Goal: Transaction & Acquisition: Book appointment/travel/reservation

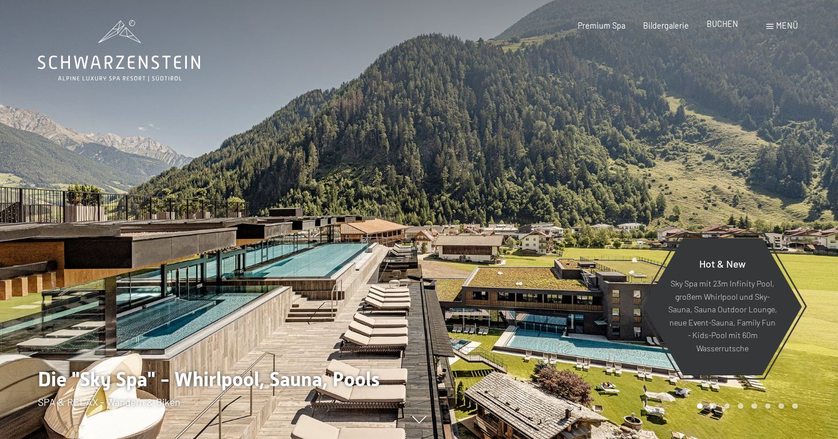
click at [729, 29] on div "BUCHEN" at bounding box center [723, 23] width 32 height 11
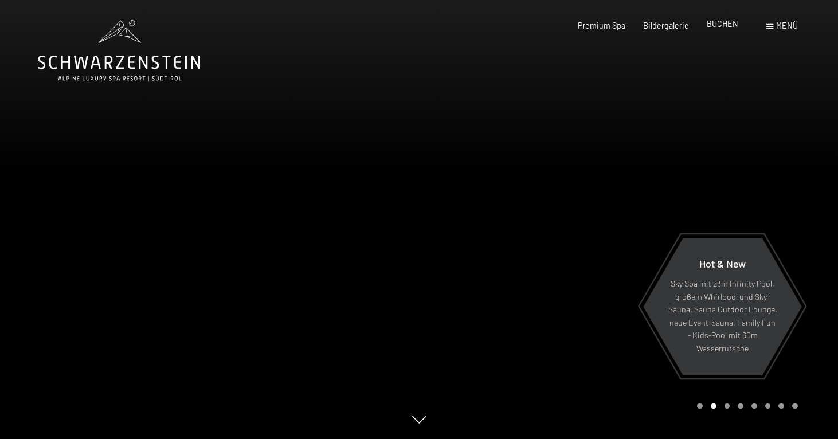
click at [729, 26] on span "BUCHEN" at bounding box center [723, 24] width 32 height 10
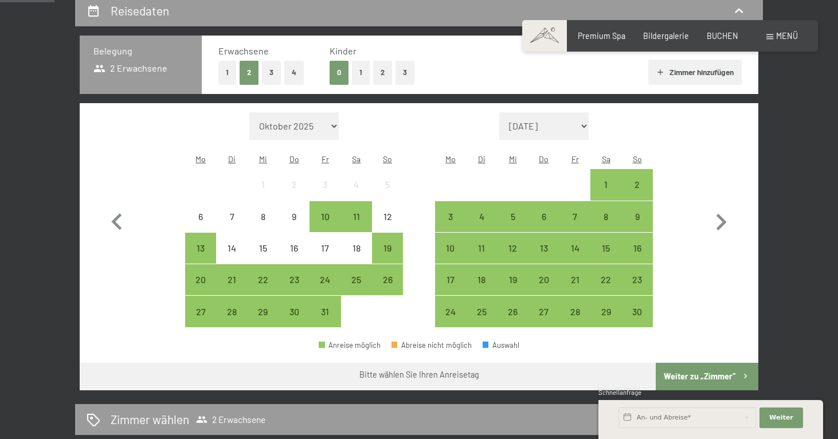
scroll to position [247, 0]
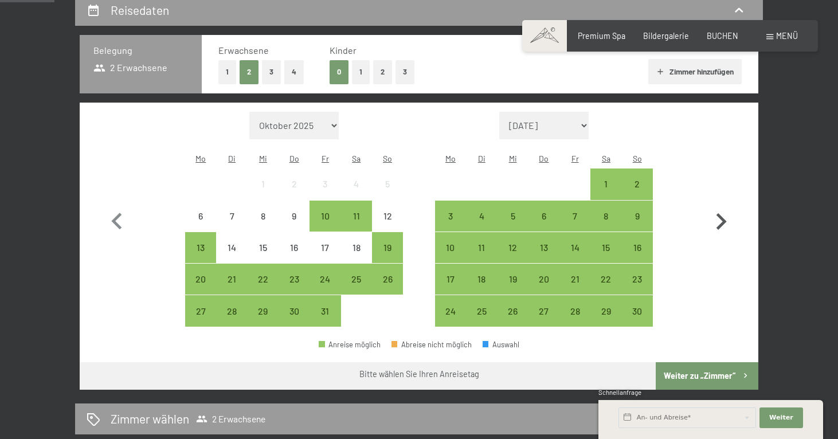
click at [724, 218] on icon "button" at bounding box center [721, 221] width 33 height 33
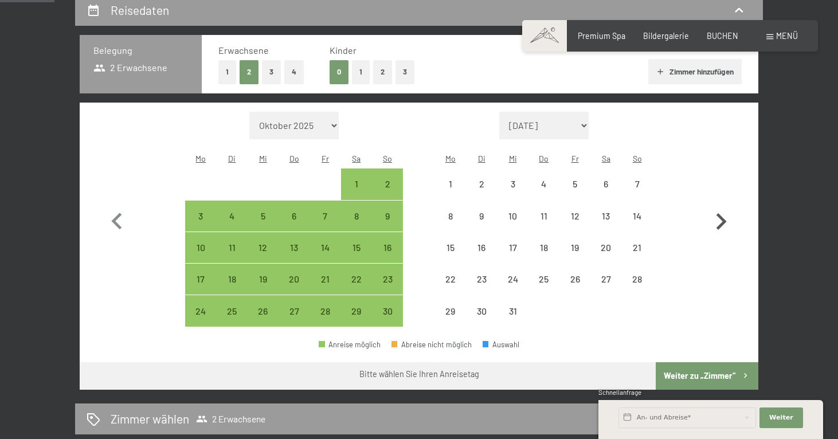
select select "2025-11-01"
select select "2025-12-01"
select select "2025-11-01"
select select "2025-12-01"
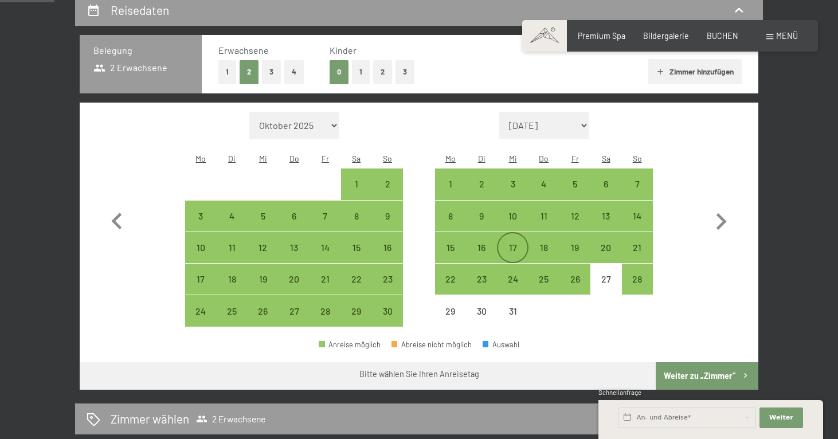
click at [510, 243] on div "17" at bounding box center [512, 257] width 29 height 29
select select "2025-11-01"
select select "2025-12-01"
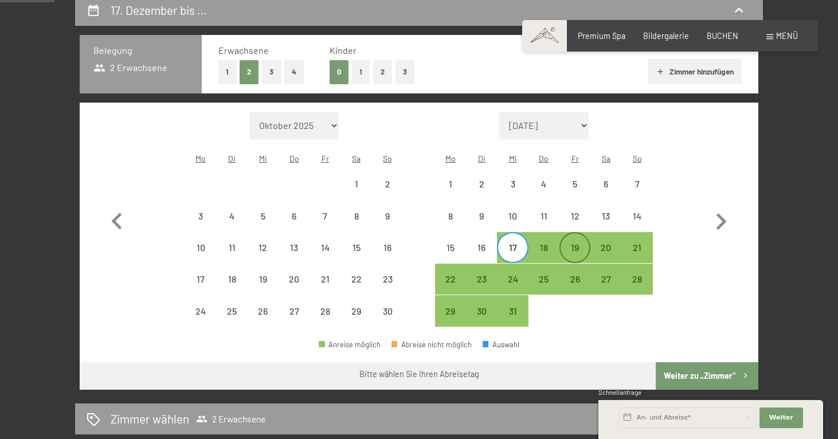
click at [583, 243] on div "19" at bounding box center [575, 257] width 29 height 29
select select "2025-11-01"
select select "2025-12-01"
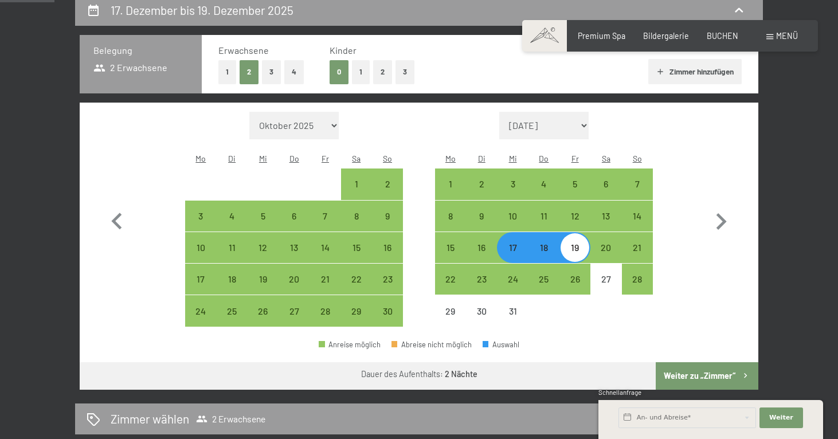
click at [699, 362] on button "Weiter zu „Zimmer“" at bounding box center [707, 376] width 103 height 28
select select "2025-11-01"
select select "2025-12-01"
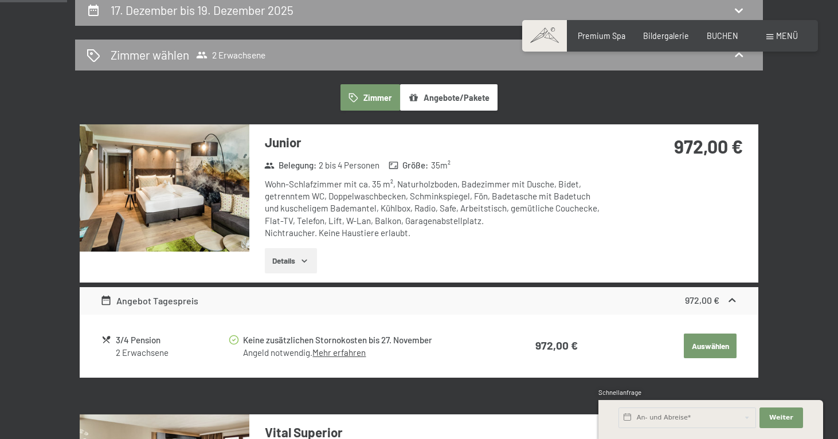
scroll to position [240, 0]
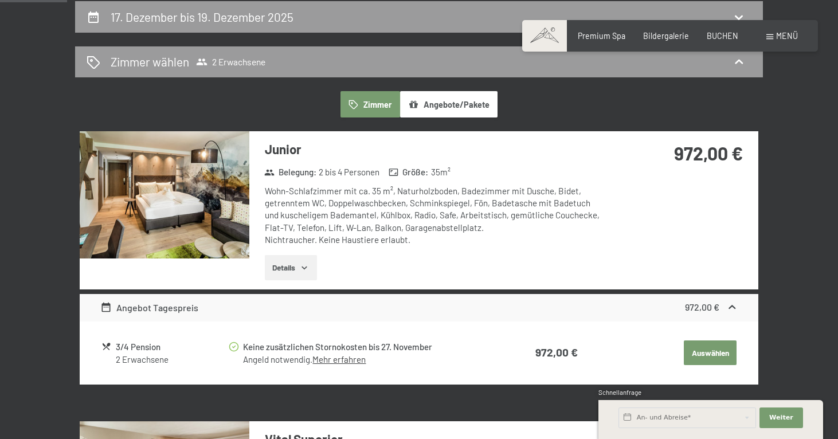
click at [433, 104] on button "Angebote/Pakete" at bounding box center [448, 104] width 97 height 26
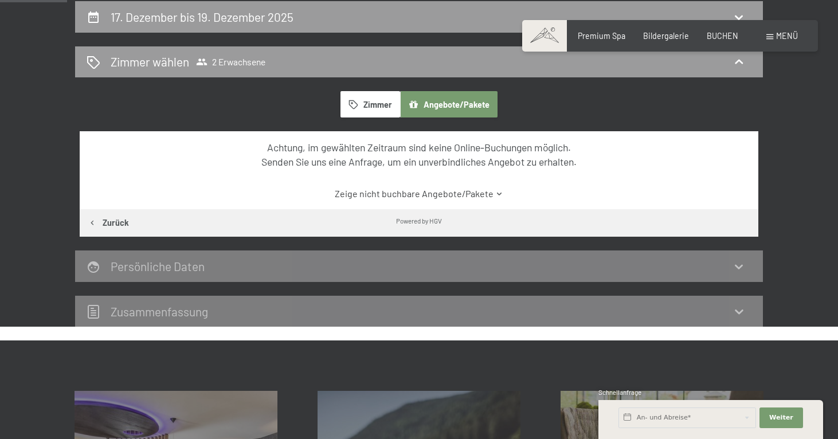
click at [383, 106] on button "Zimmer" at bounding box center [371, 104] width 60 height 26
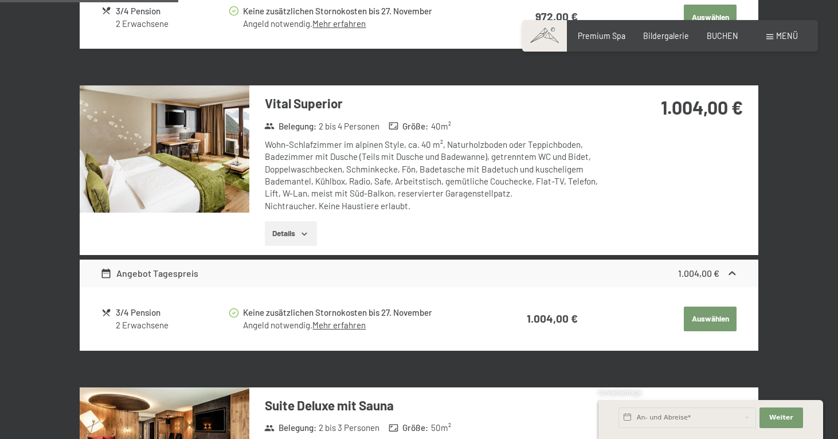
click at [709, 322] on button "Auswählen" at bounding box center [710, 319] width 53 height 25
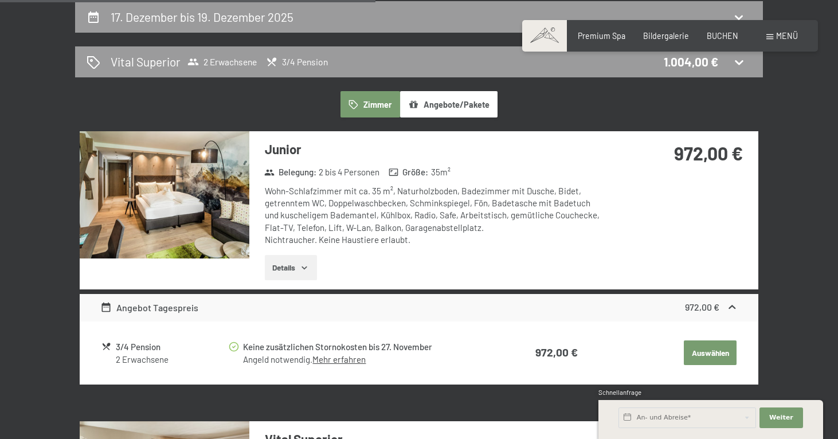
click at [708, 353] on button "Auswählen" at bounding box center [710, 353] width 53 height 25
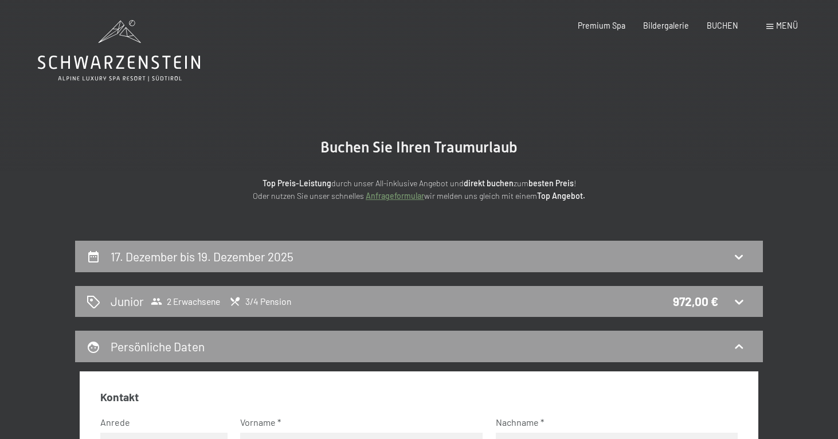
scroll to position [0, 0]
click at [738, 296] on icon at bounding box center [739, 302] width 14 height 14
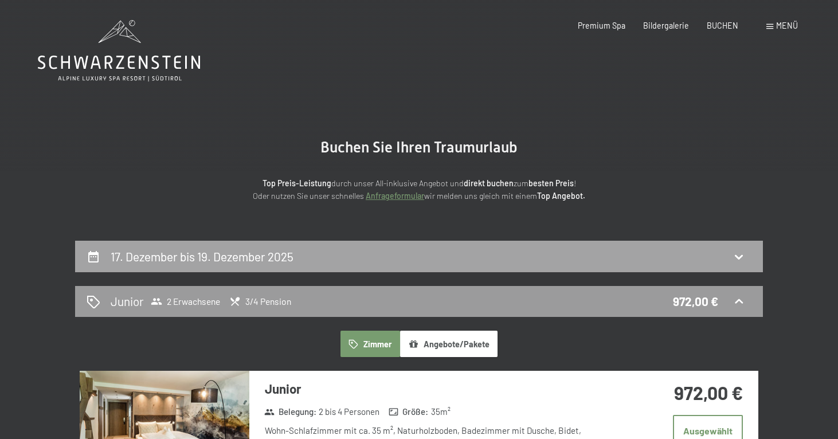
click at [199, 241] on div "17. Dezember bis 19. Dezember 2025" at bounding box center [419, 257] width 688 height 32
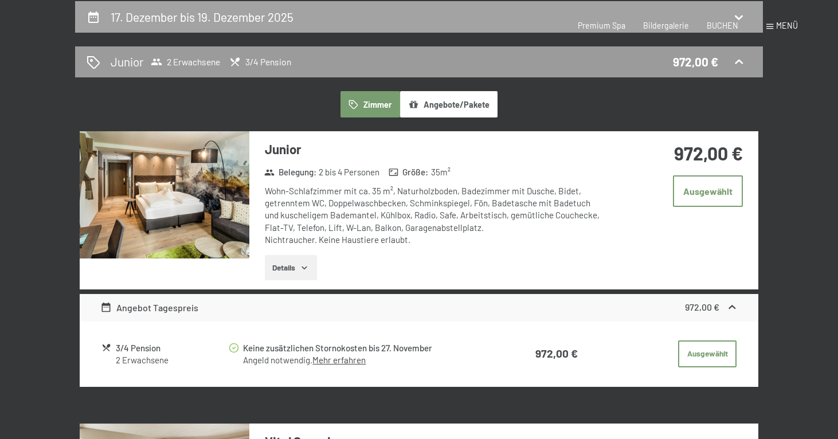
select select "2025-11-01"
select select "2025-12-01"
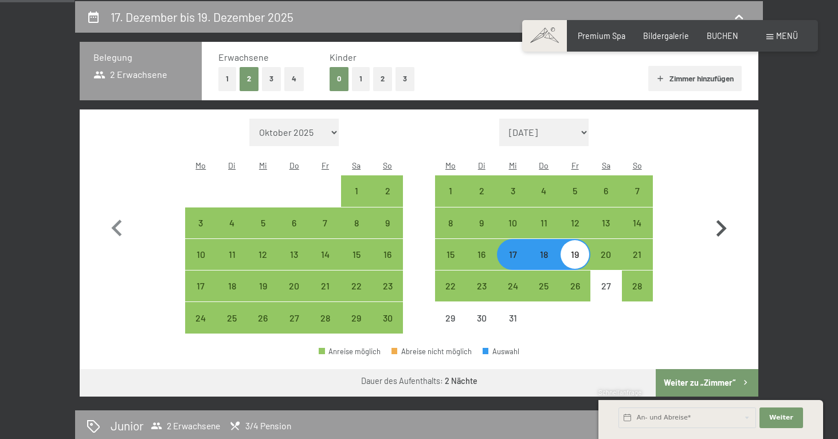
click at [724, 221] on icon "button" at bounding box center [722, 228] width 10 height 17
select select "2025-12-01"
select select "2026-01-01"
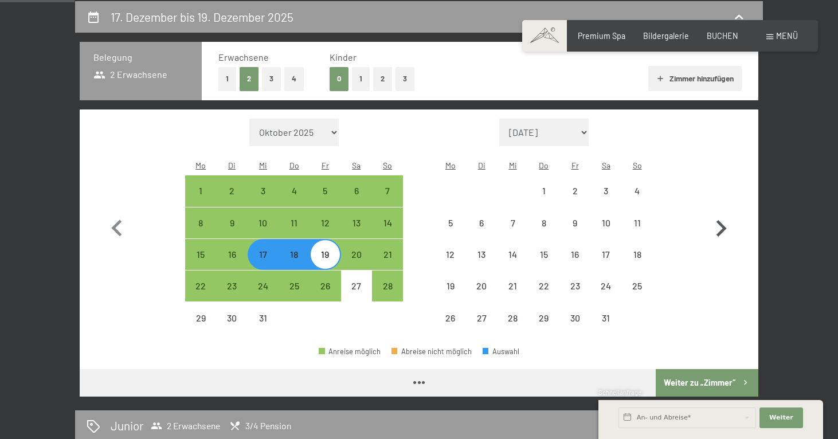
select select "2025-12-01"
select select "2026-01-01"
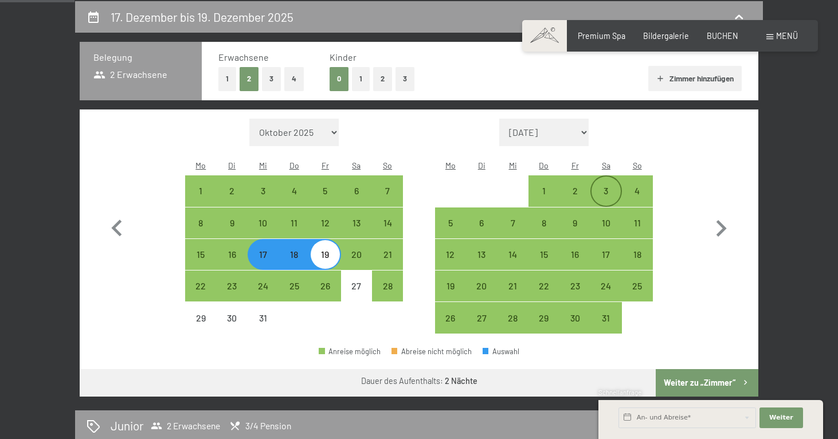
click at [600, 186] on div "3" at bounding box center [606, 200] width 29 height 29
select select "2025-12-01"
select select "2026-01-01"
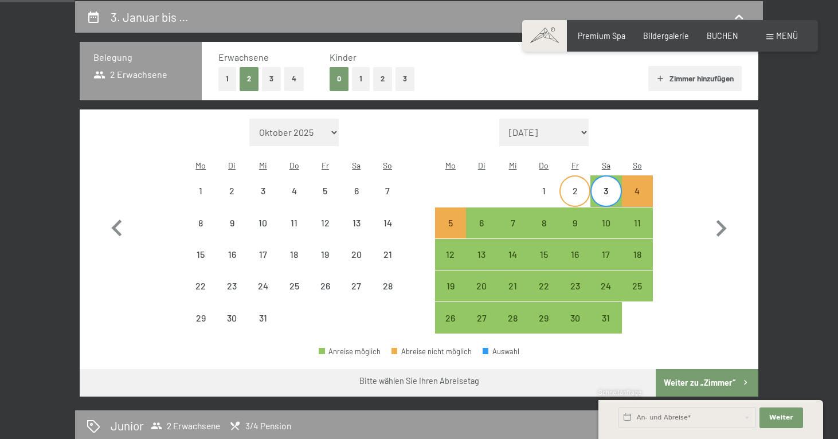
click at [581, 186] on div "2" at bounding box center [575, 200] width 29 height 29
select select "2025-12-01"
select select "2026-01-01"
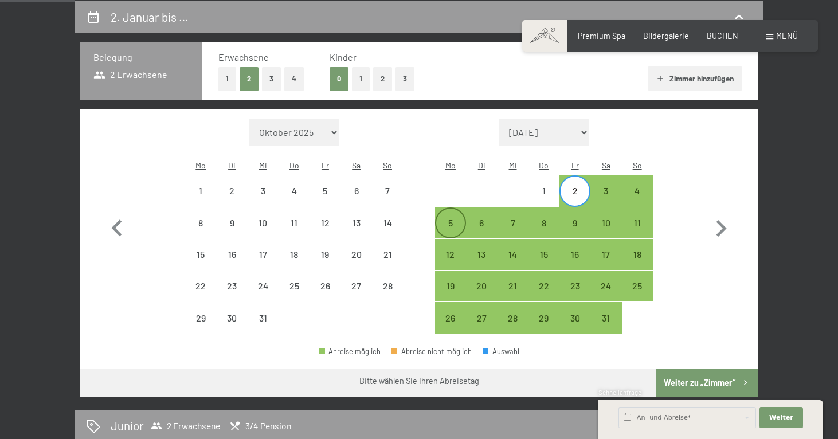
click at [439, 218] on div "5" at bounding box center [450, 232] width 29 height 29
select select "2025-12-01"
select select "2026-01-01"
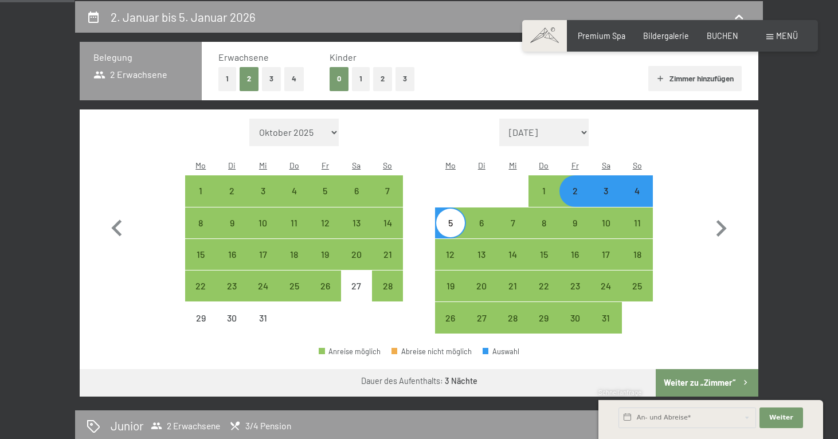
click at [717, 369] on button "Weiter zu „Zimmer“" at bounding box center [707, 383] width 103 height 28
select select "2025-12-01"
select select "2026-01-01"
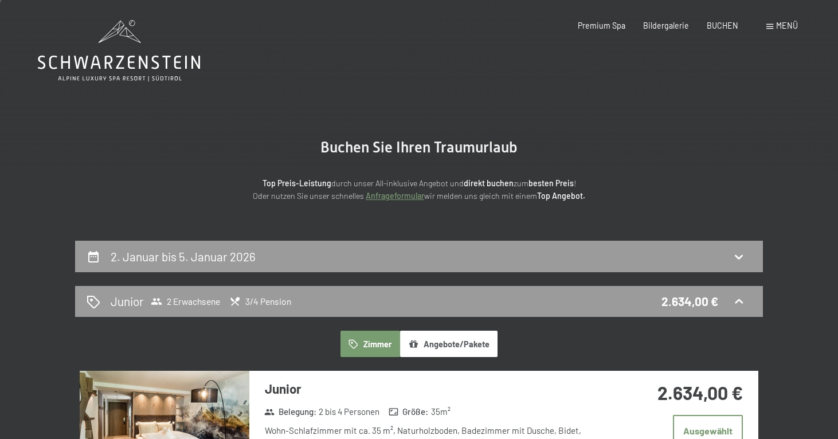
scroll to position [0, 0]
click at [243, 255] on h2 "2. Januar bis 5. Januar 2026" at bounding box center [183, 256] width 145 height 14
select select "2025-12-01"
select select "2026-01-01"
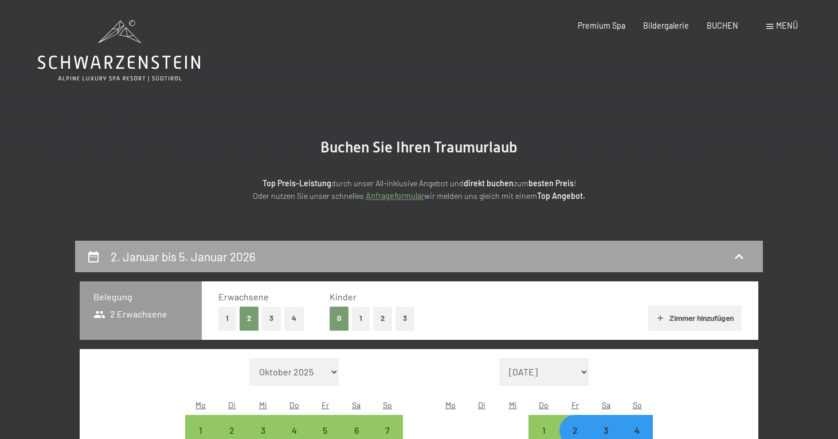
scroll to position [240, 0]
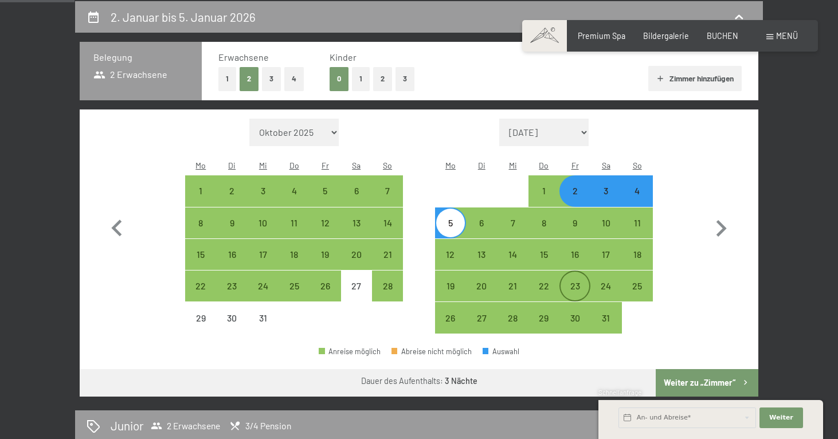
click at [575, 282] on div "23" at bounding box center [575, 296] width 29 height 29
select select "2025-12-01"
select select "2026-01-01"
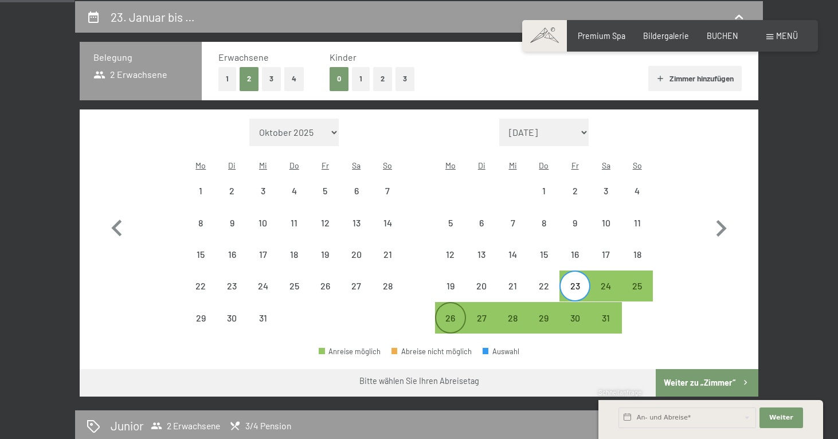
click at [455, 314] on div "26" at bounding box center [450, 328] width 29 height 29
select select "2025-12-01"
select select "2026-01-01"
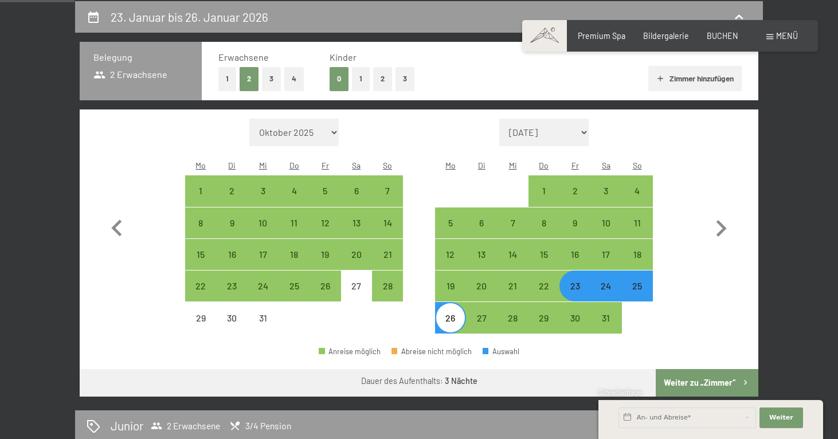
click at [713, 369] on button "Weiter zu „Zimmer“" at bounding box center [707, 383] width 103 height 28
select select "2025-12-01"
select select "2026-01-01"
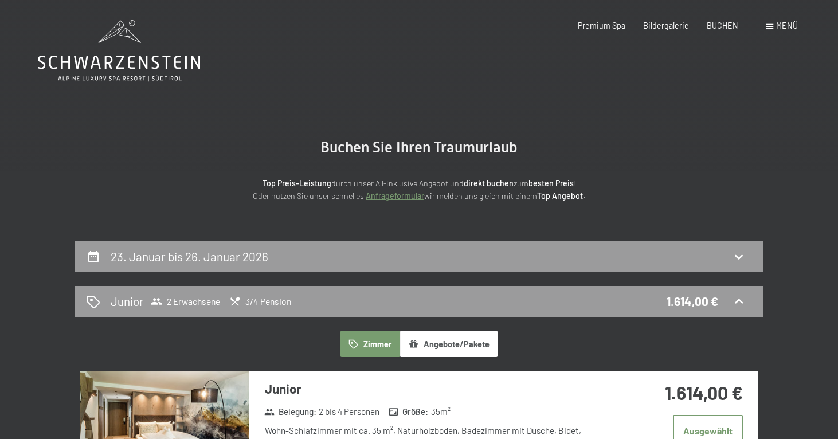
scroll to position [0, 0]
